Goal: Task Accomplishment & Management: Manage account settings

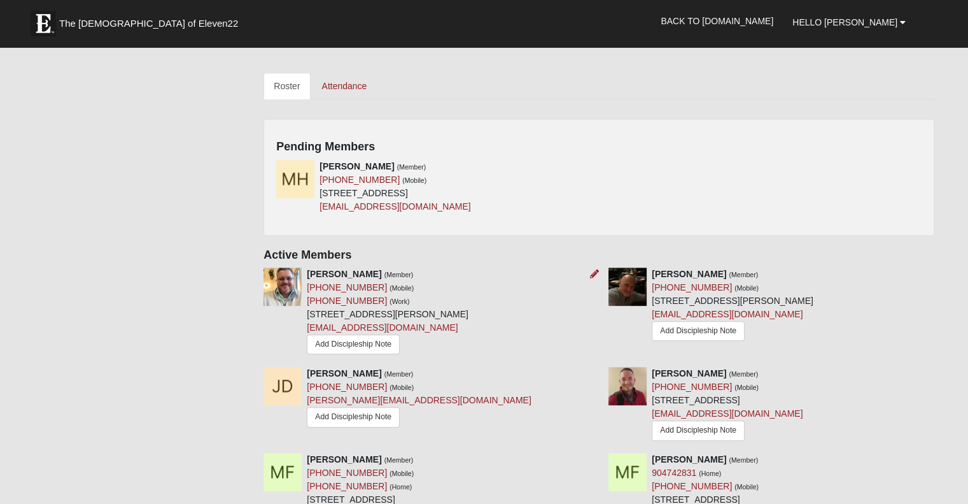
scroll to position [637, 0]
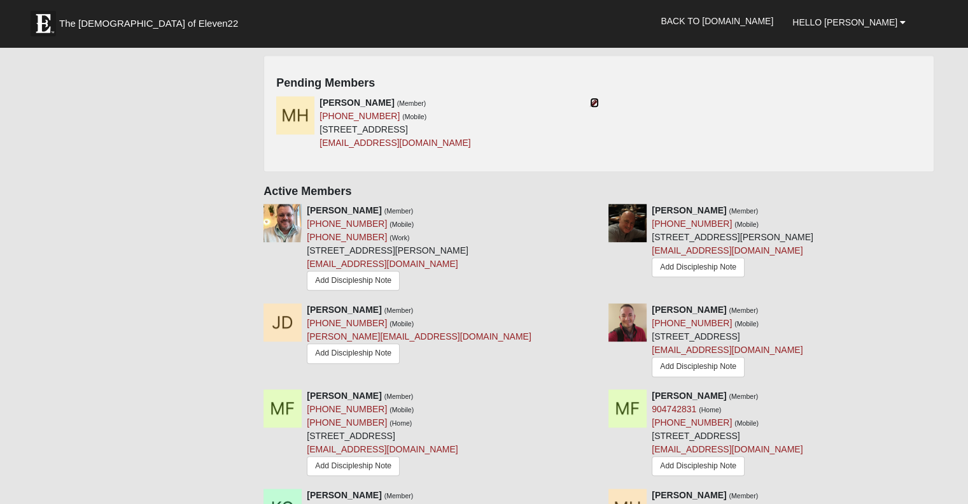
click at [596, 104] on icon at bounding box center [594, 102] width 9 height 9
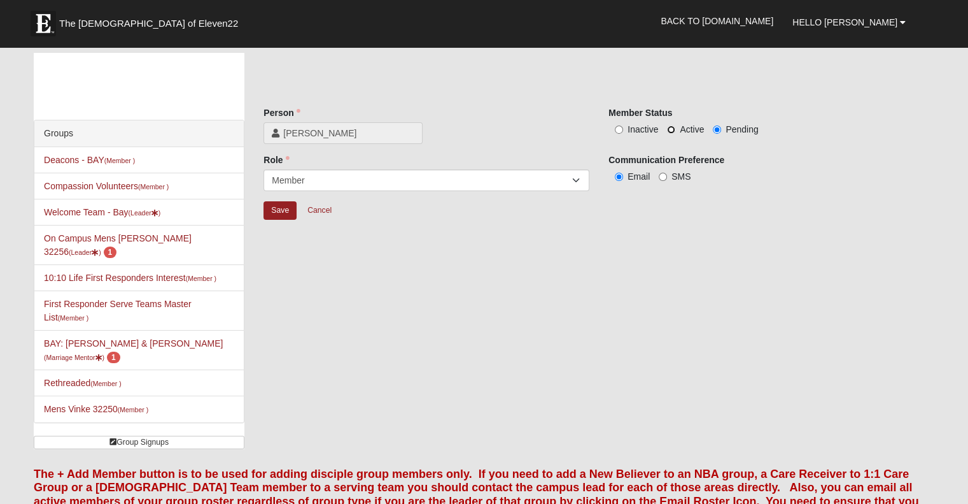
click at [673, 131] on input "Active" at bounding box center [671, 129] width 8 height 8
radio input "true"
click at [276, 216] on input "Save" at bounding box center [280, 210] width 33 height 18
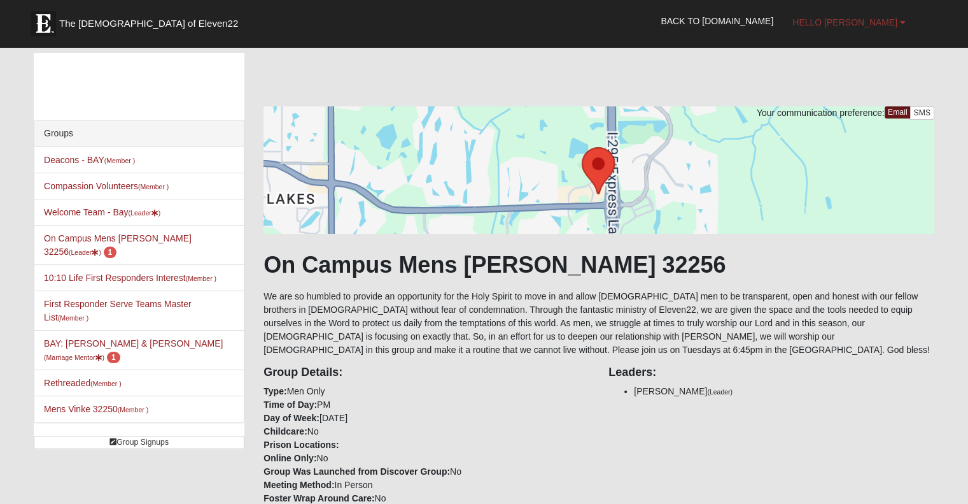
click at [900, 18] on b at bounding box center [903, 22] width 6 height 9
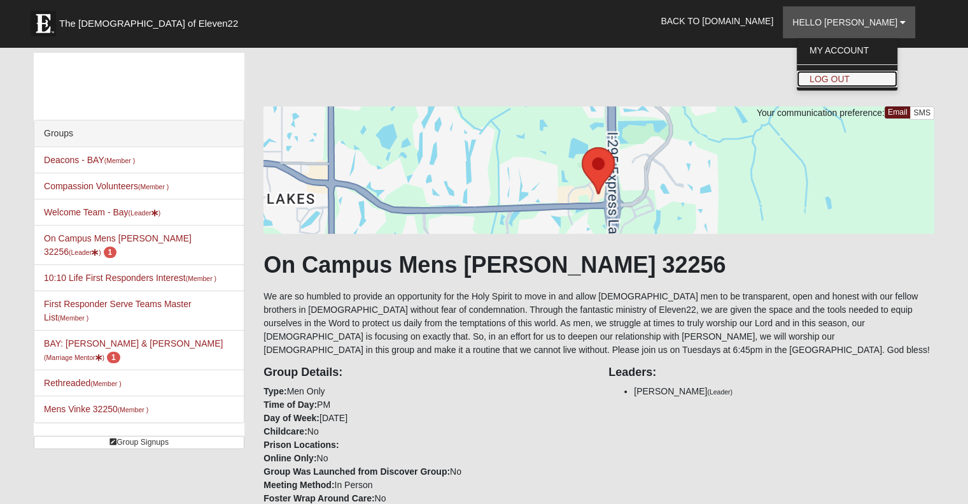
click at [873, 76] on link "Log Out" at bounding box center [847, 79] width 101 height 17
